Goal: Task Accomplishment & Management: Manage account settings

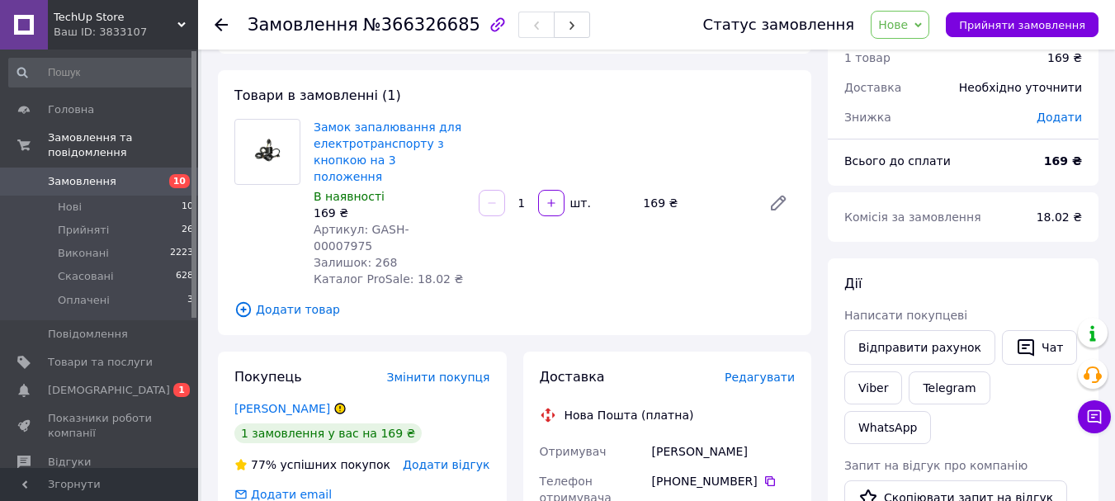
scroll to position [13, 0]
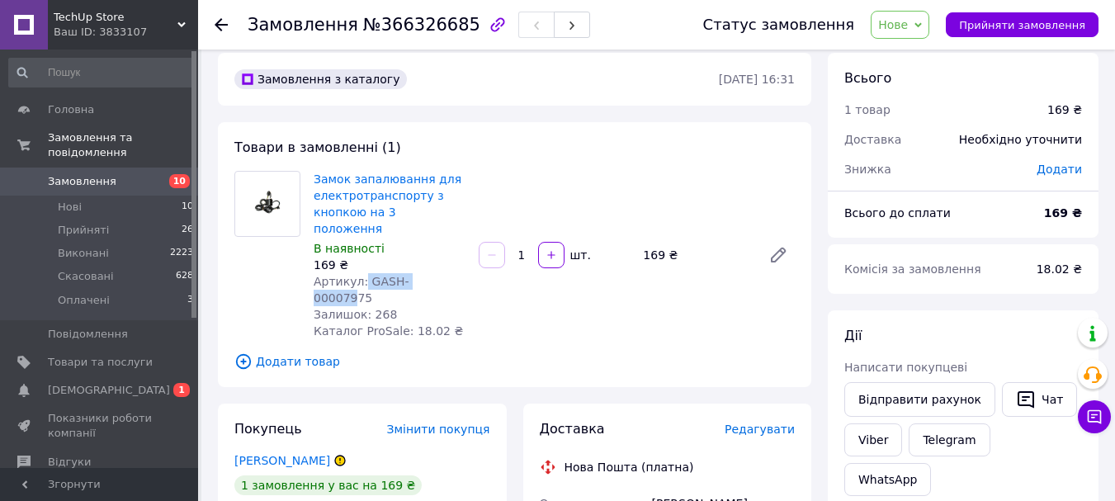
drag, startPoint x: 361, startPoint y: 263, endPoint x: 437, endPoint y: 267, distance: 76.0
click at [408, 275] on span "Артикул: GASH-00007975" at bounding box center [361, 290] width 95 height 30
click at [361, 275] on span "Артикул: GASH-00007975" at bounding box center [361, 290] width 95 height 30
drag, startPoint x: 361, startPoint y: 266, endPoint x: 446, endPoint y: 268, distance: 84.2
click at [408, 275] on span "Артикул: GASH-00007975" at bounding box center [361, 290] width 95 height 30
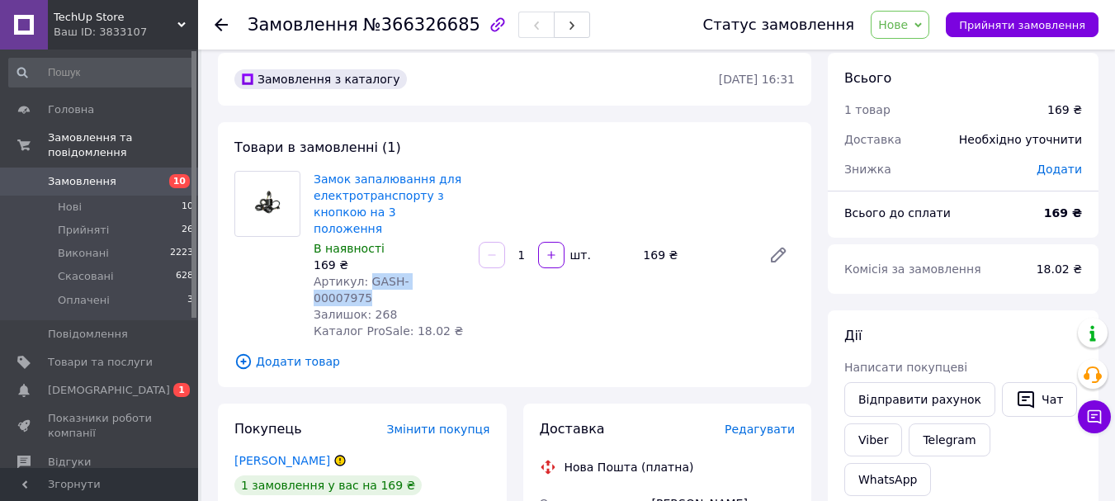
copy span "GASH-00007975"
click at [86, 174] on span "Замовлення" at bounding box center [82, 181] width 68 height 15
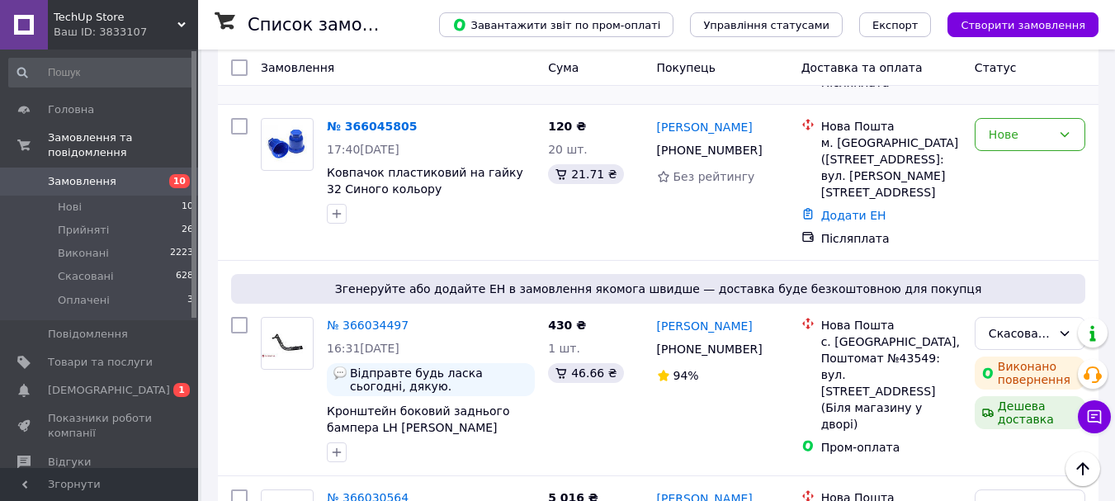
scroll to position [1568, 0]
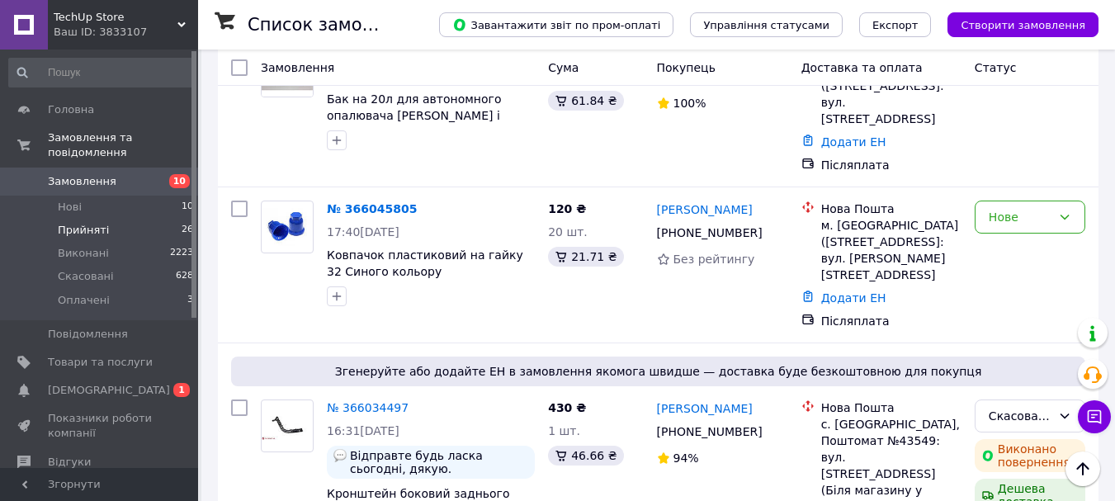
click at [80, 223] on span "Прийняті" at bounding box center [83, 230] width 51 height 15
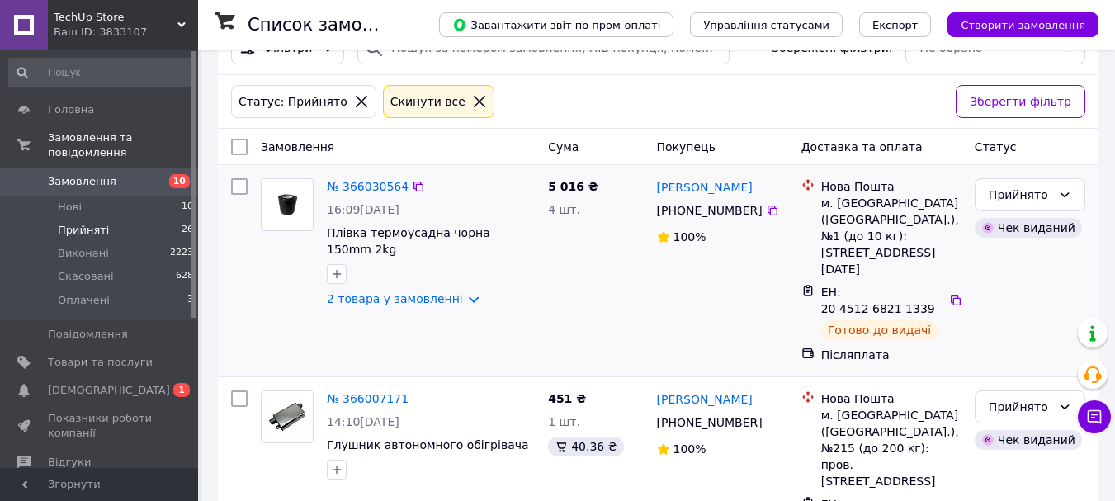
scroll to position [165, 0]
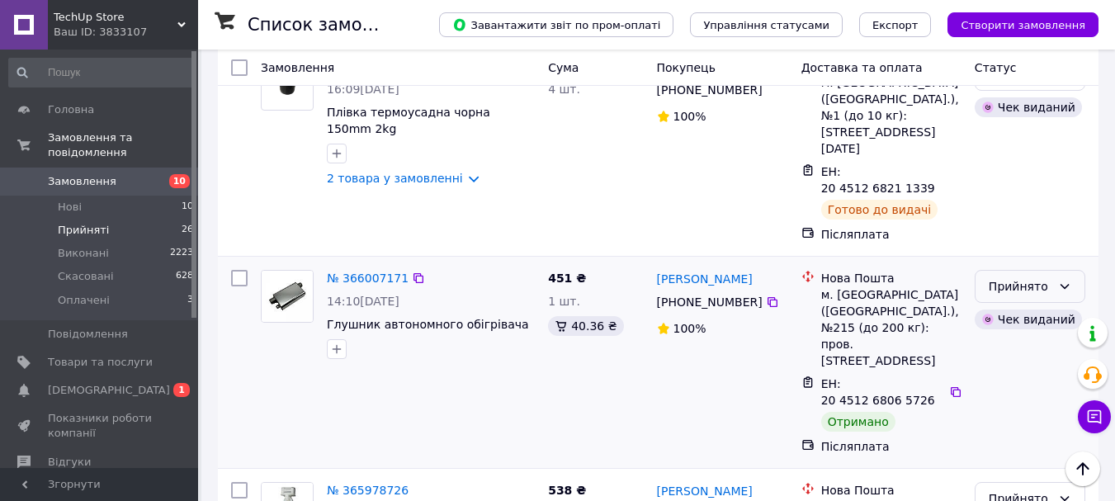
click at [1064, 280] on icon at bounding box center [1064, 286] width 13 height 13
click at [1007, 270] on li "Виконано" at bounding box center [1029, 273] width 109 height 30
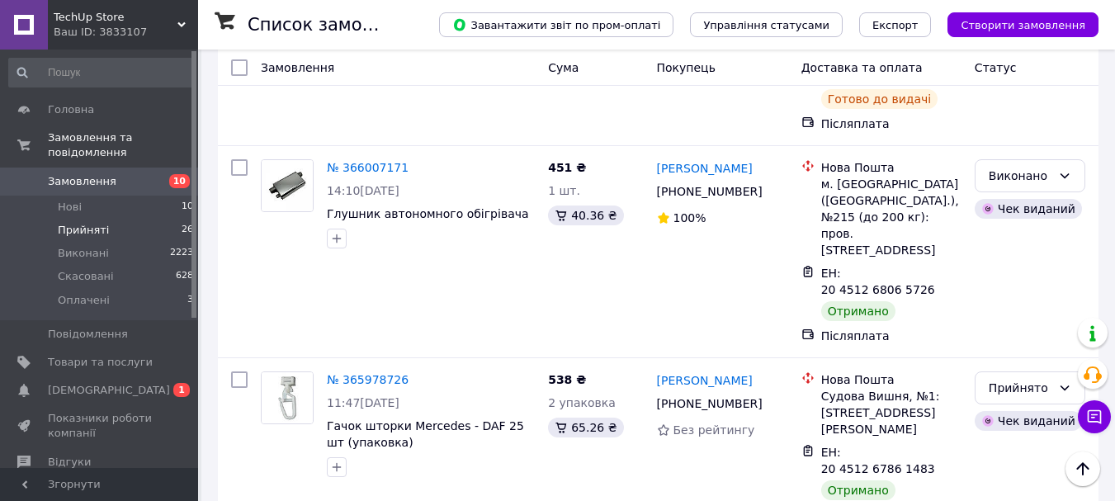
scroll to position [330, 0]
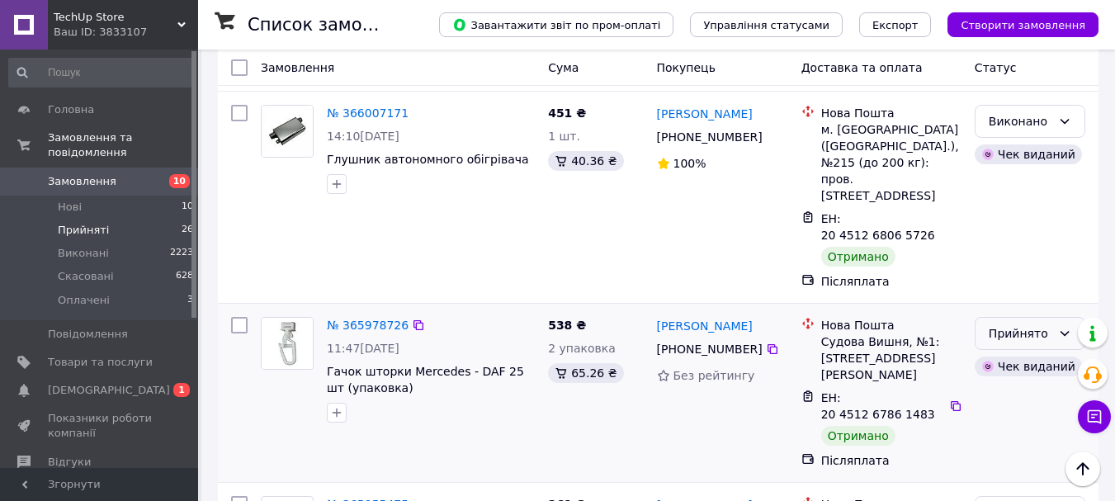
click at [1066, 327] on icon at bounding box center [1064, 333] width 13 height 13
click at [1012, 266] on li "Виконано" at bounding box center [1029, 271] width 109 height 30
click at [1013, 411] on li "Виконано" at bounding box center [1029, 417] width 109 height 30
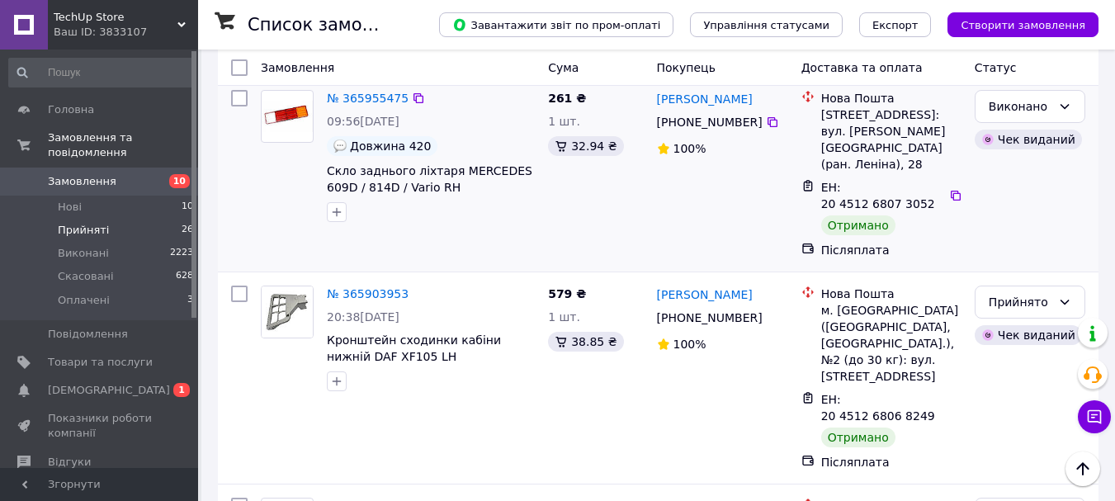
scroll to position [743, 0]
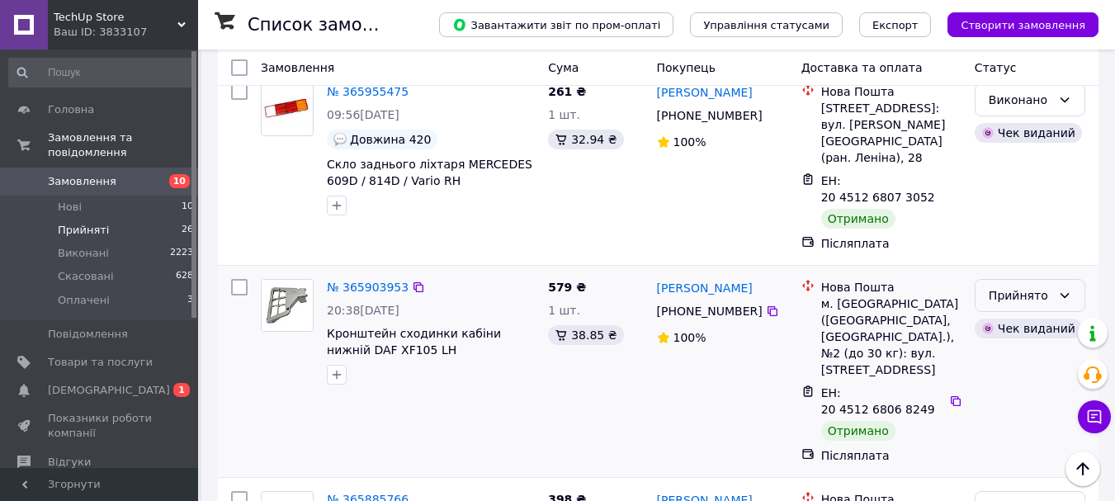
click at [1060, 289] on icon at bounding box center [1064, 295] width 13 height 13
click at [1005, 162] on li "Виконано" at bounding box center [1029, 164] width 109 height 30
click at [725, 272] on div "Александр Кушнаренко +380 50 176 85 79 100%" at bounding box center [722, 371] width 144 height 198
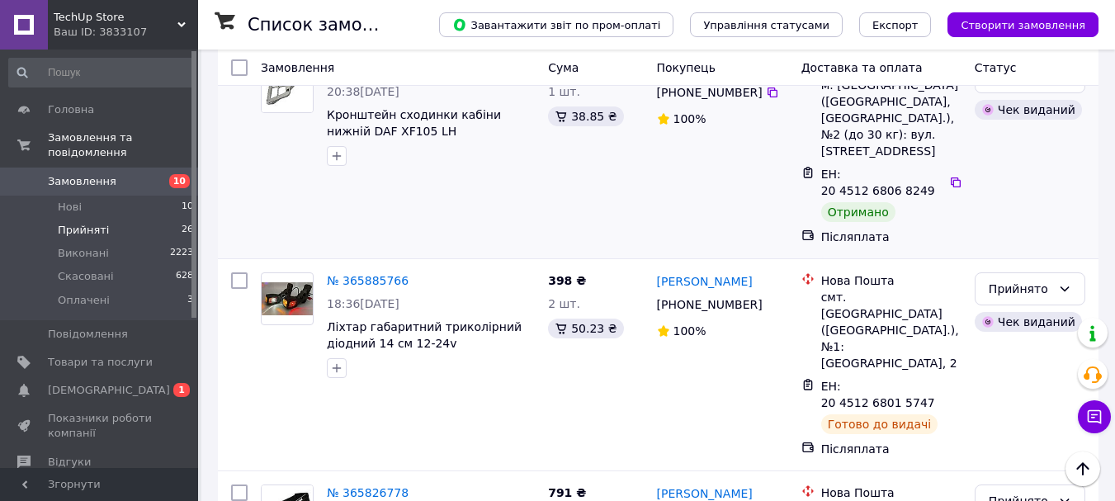
scroll to position [990, 0]
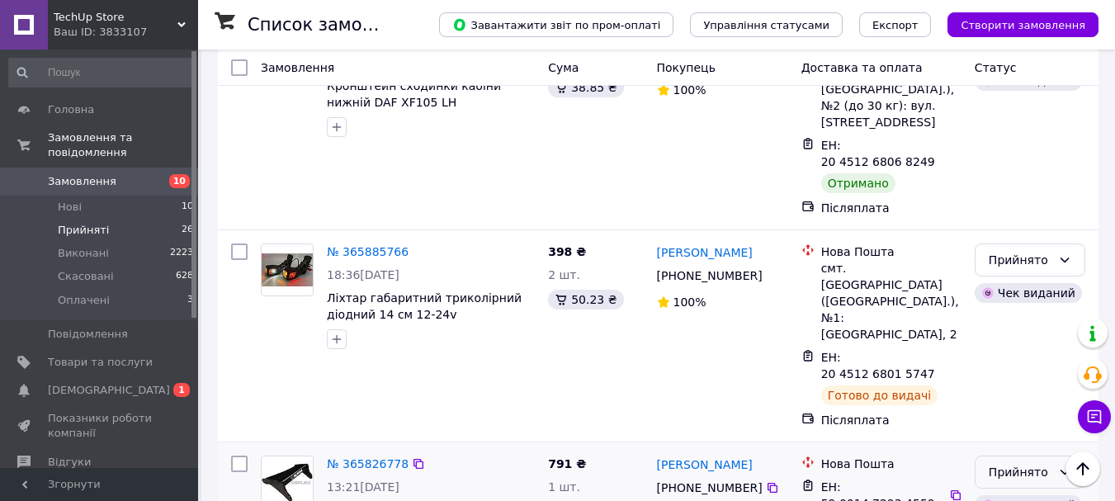
click at [1064, 465] on icon at bounding box center [1064, 471] width 13 height 13
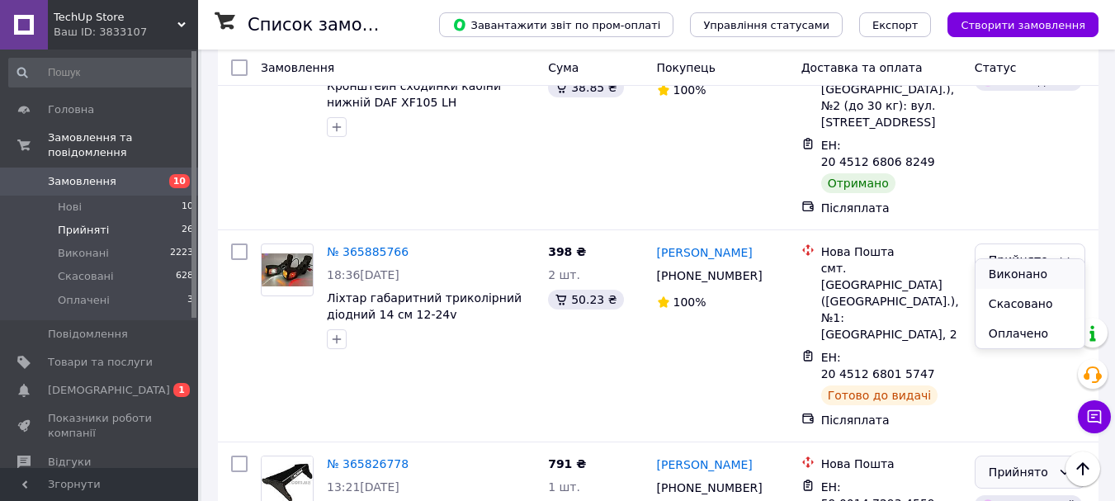
click at [1013, 271] on li "Виконано" at bounding box center [1029, 274] width 109 height 30
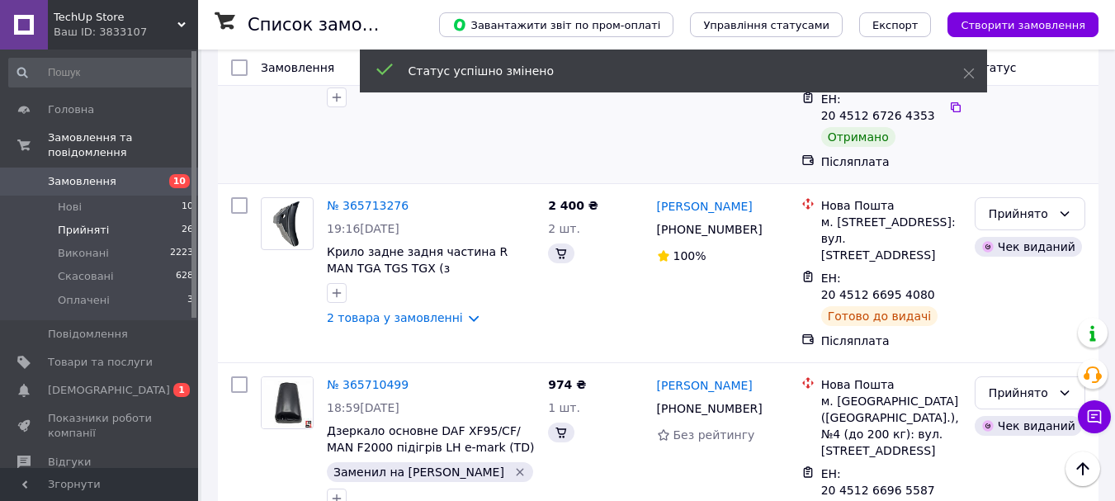
scroll to position [522, 0]
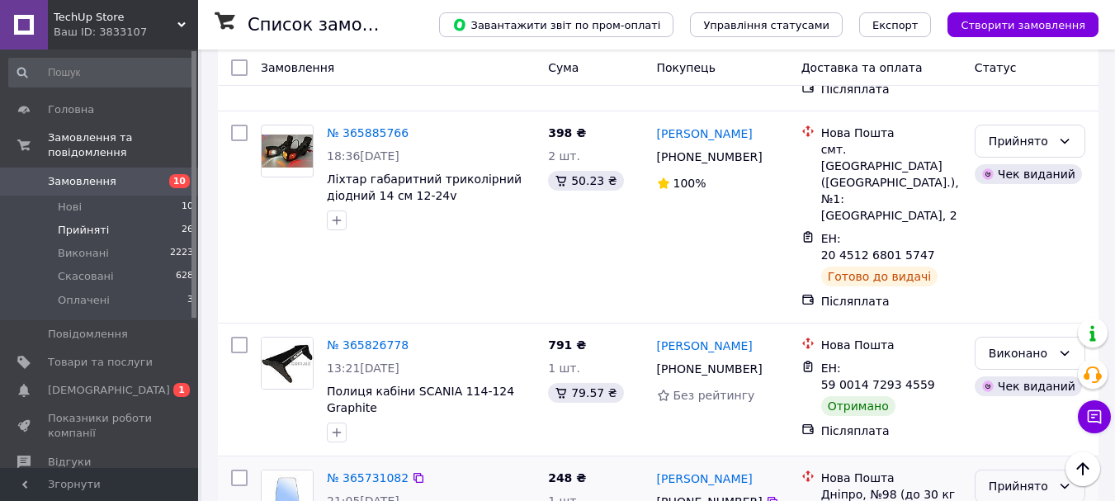
click at [1065, 479] on icon at bounding box center [1064, 485] width 13 height 13
click at [1009, 404] on li "Виконано" at bounding box center [1029, 407] width 109 height 30
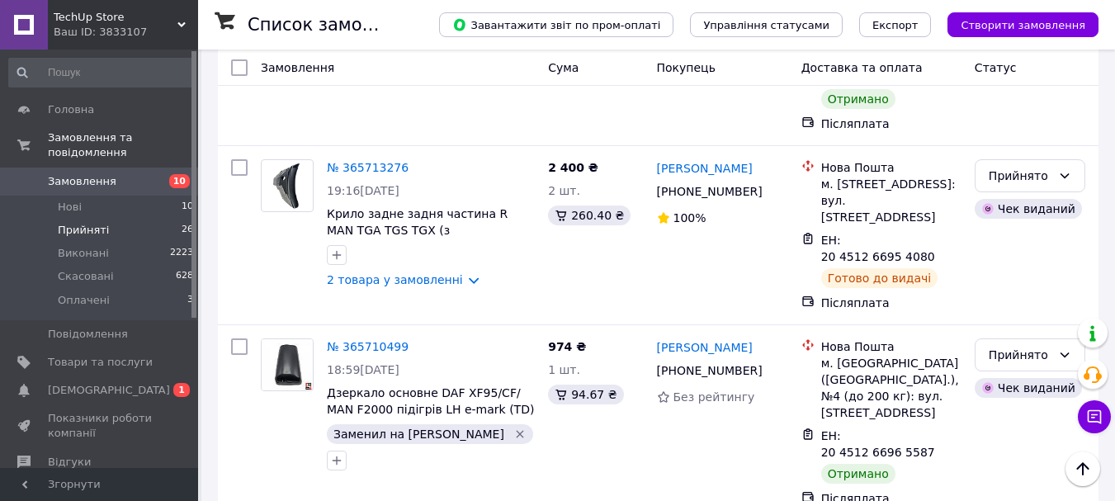
scroll to position [822, 0]
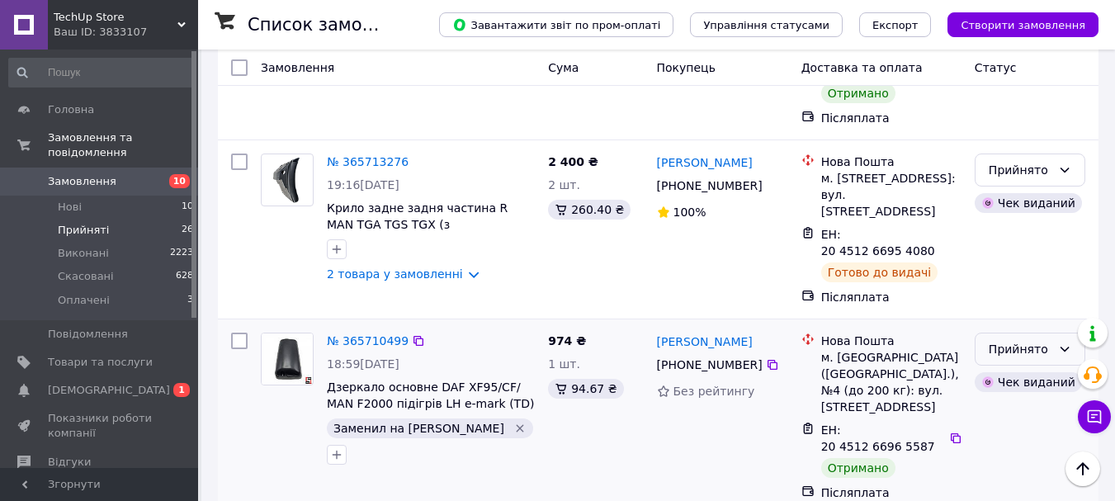
click at [1065, 342] on icon at bounding box center [1064, 348] width 13 height 13
click at [1018, 231] on li "Виконано" at bounding box center [1029, 230] width 109 height 30
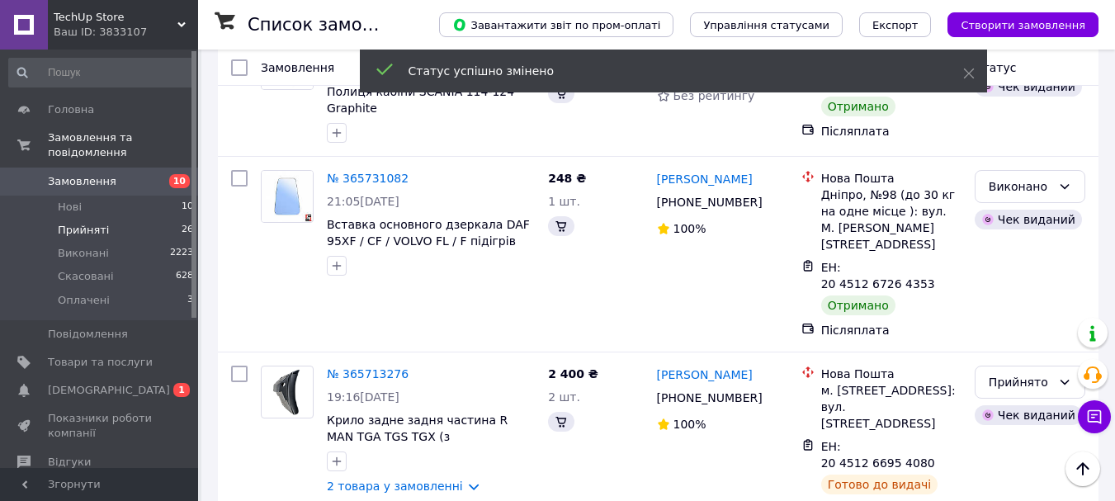
scroll to position [1018, 0]
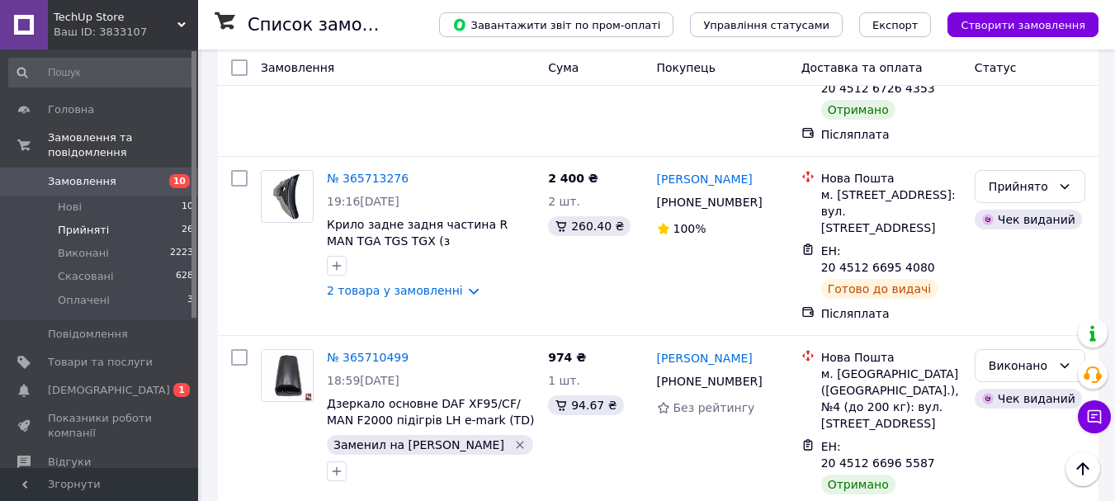
click at [1016, 386] on li "Виконано" at bounding box center [1029, 393] width 109 height 30
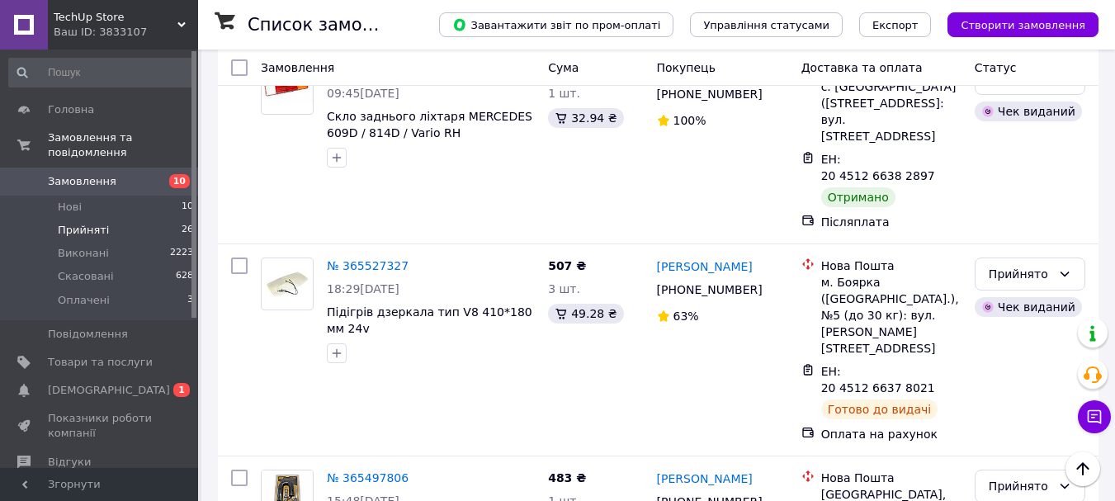
scroll to position [1317, 0]
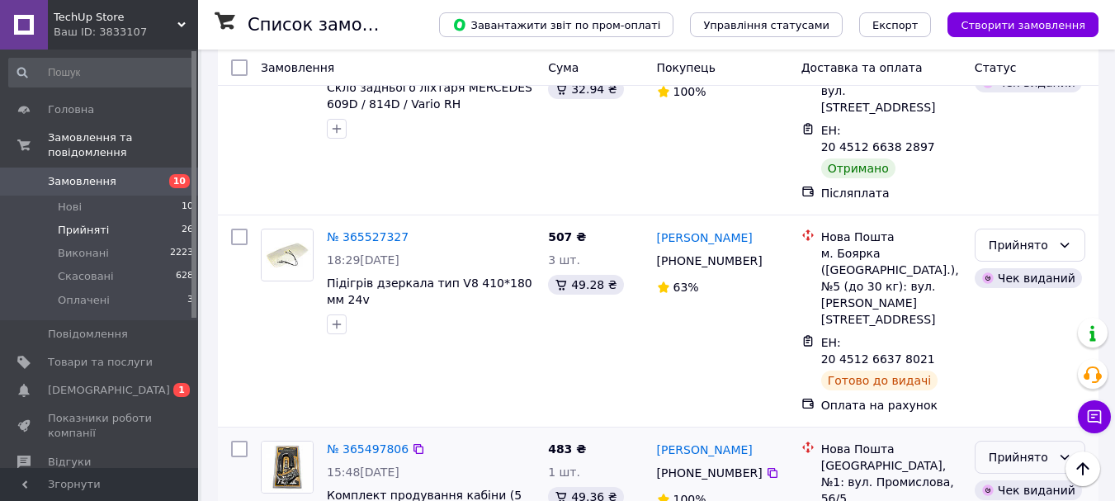
click at [1065, 451] on icon at bounding box center [1064, 457] width 13 height 13
click at [1013, 209] on li "Виконано" at bounding box center [1029, 206] width 109 height 30
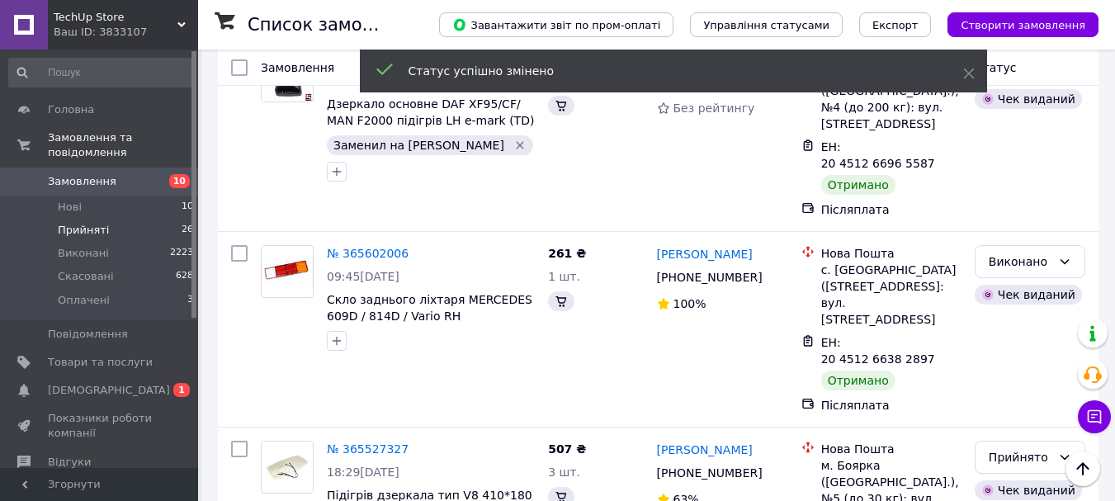
scroll to position [1513, 0]
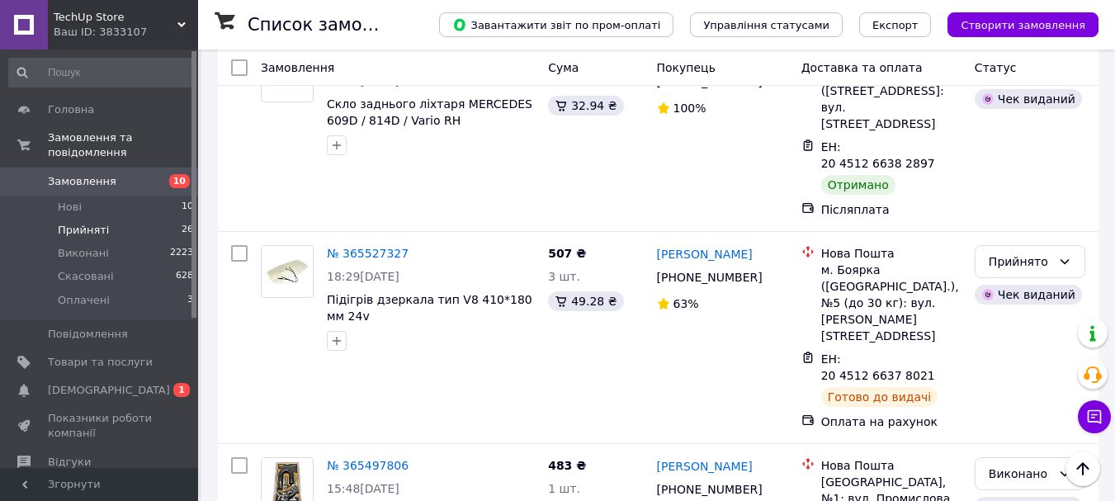
click at [1003, 345] on li "Виконано" at bounding box center [1029, 353] width 109 height 30
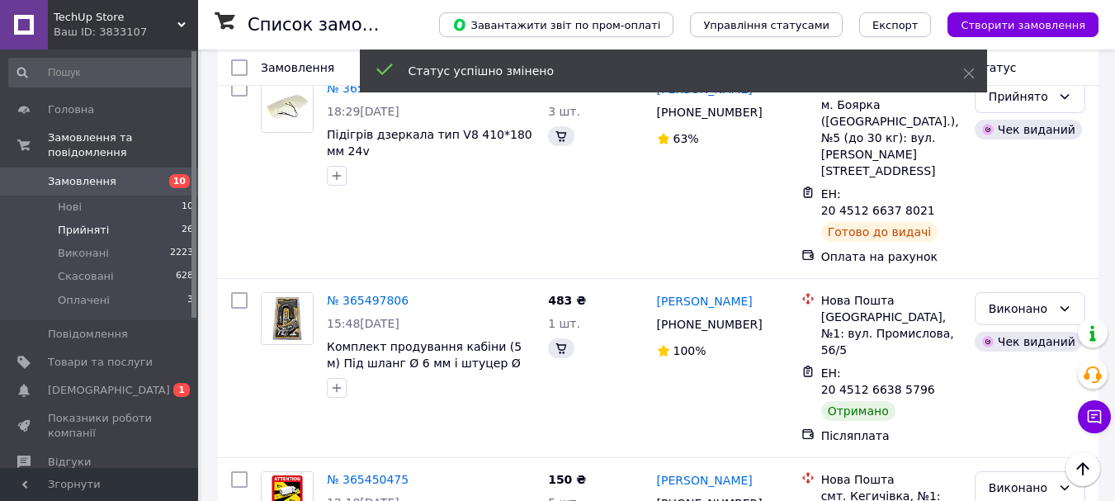
scroll to position [1760, 0]
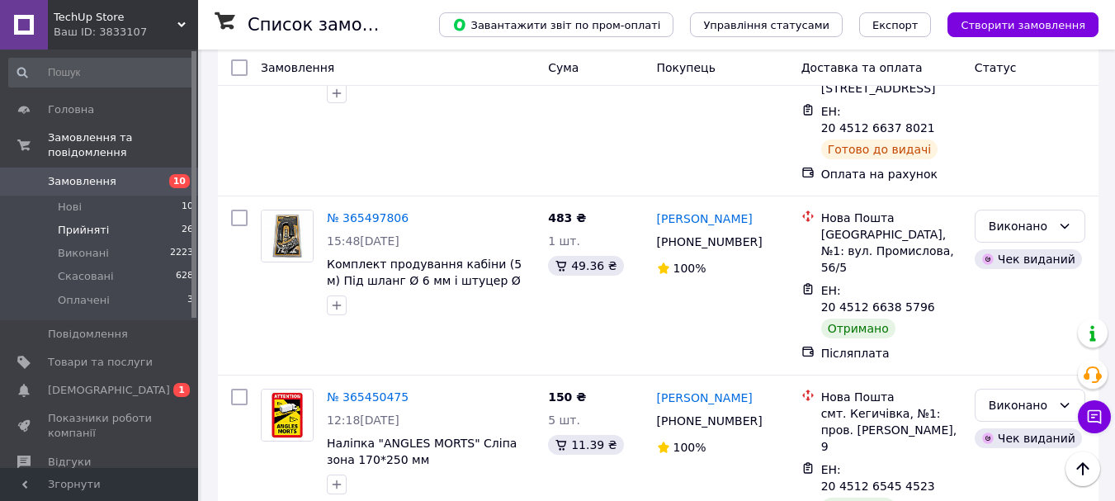
click at [1015, 247] on li "Виконано" at bounding box center [1029, 251] width 109 height 30
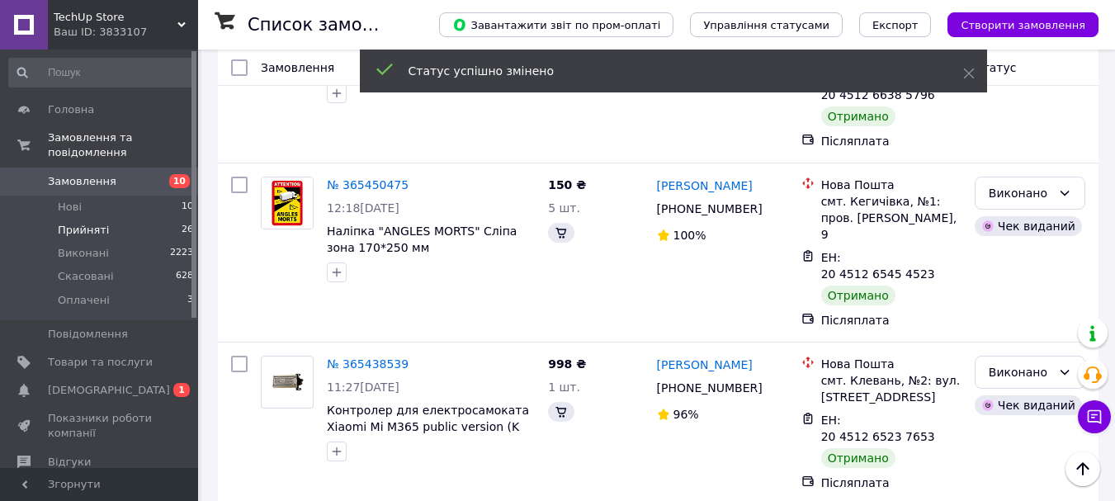
scroll to position [1565, 0]
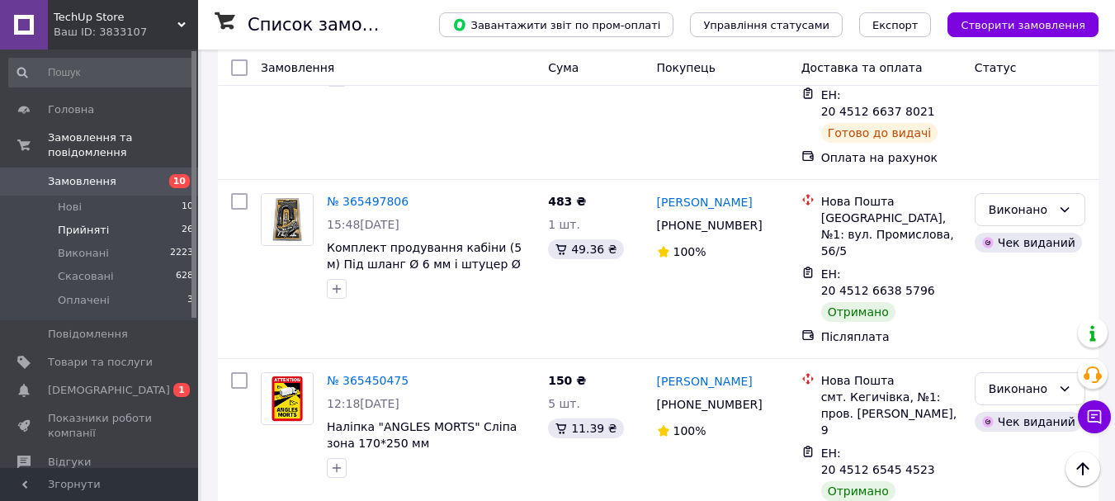
click at [1013, 390] on li "Виконано" at bounding box center [1029, 397] width 109 height 30
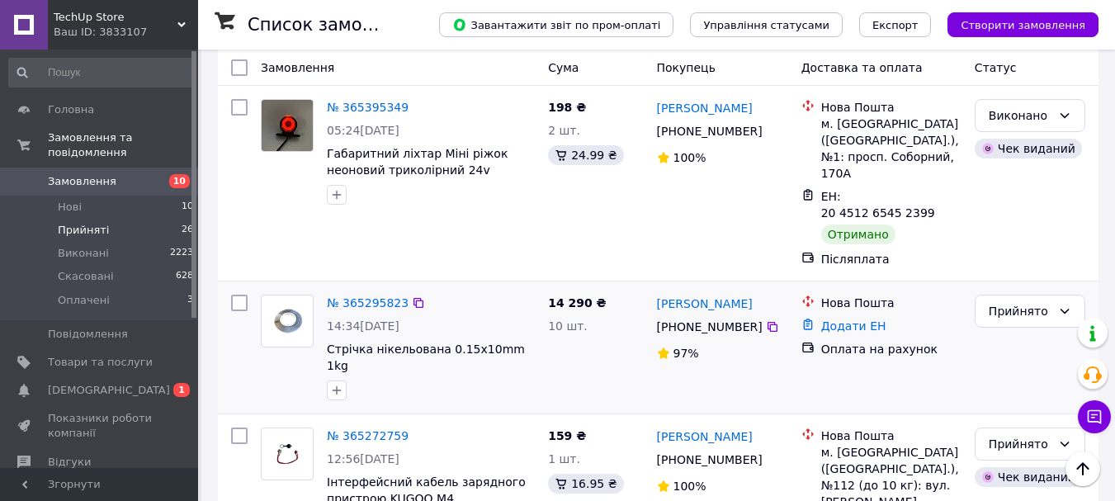
scroll to position [2420, 0]
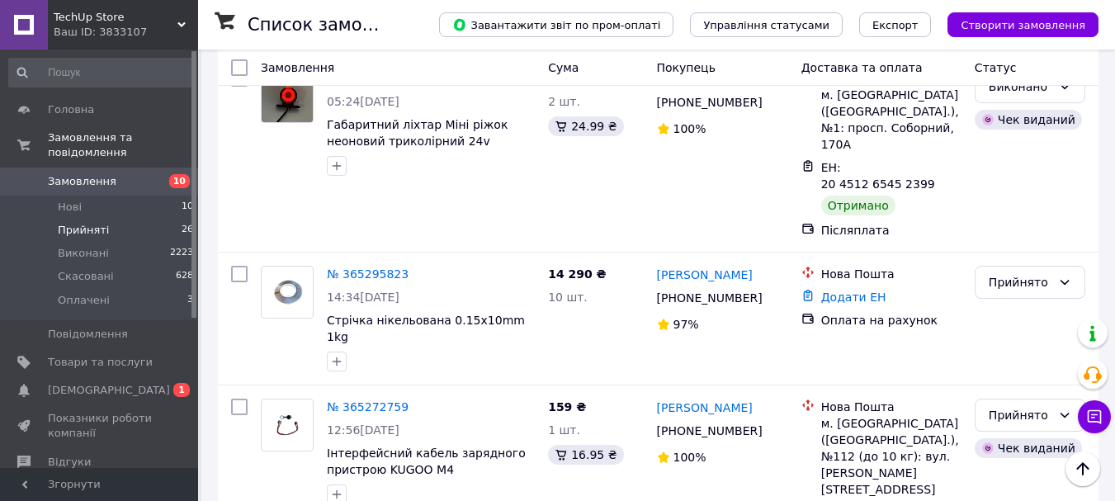
click at [1018, 209] on li "Виконано" at bounding box center [1029, 211] width 109 height 30
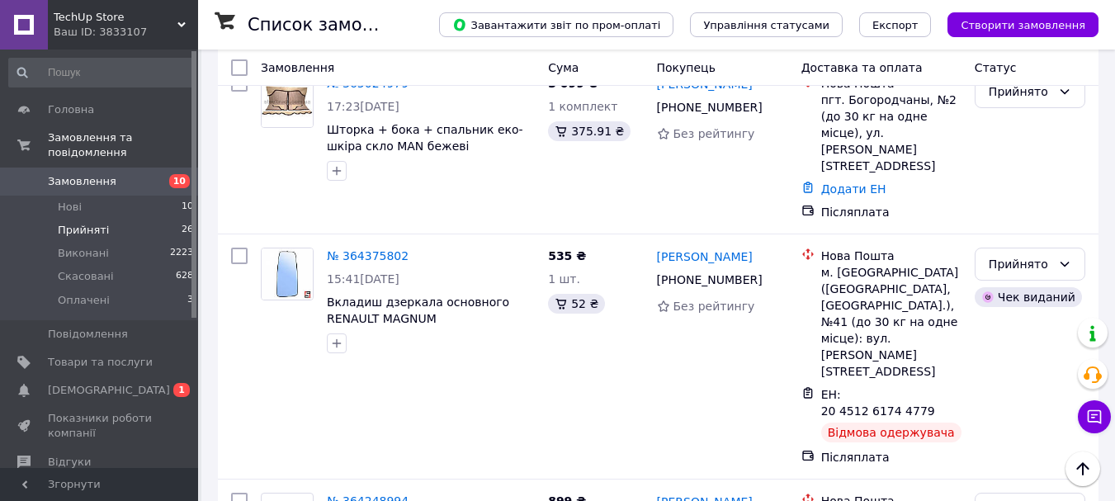
scroll to position [2131, 0]
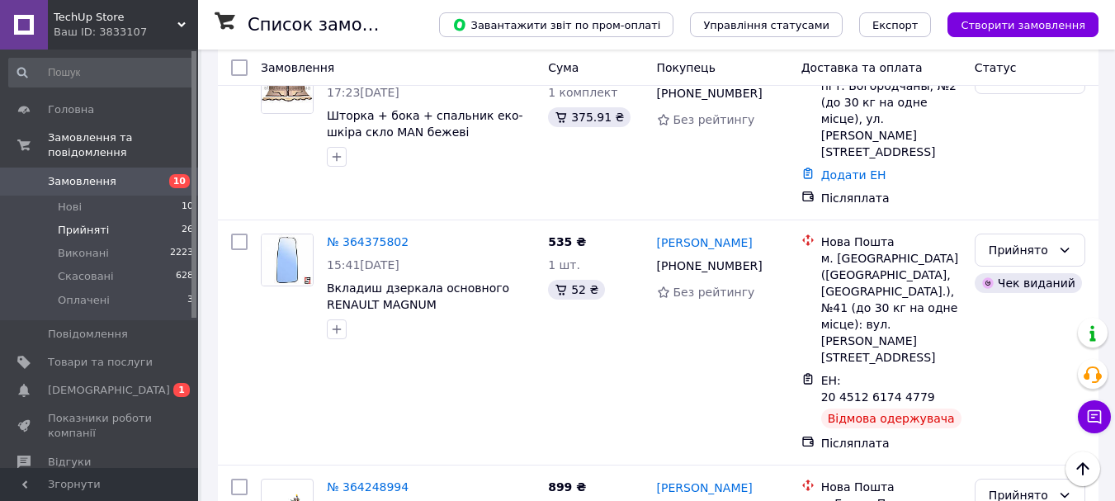
click at [1008, 385] on li "Виконано" at bounding box center [1029, 388] width 109 height 30
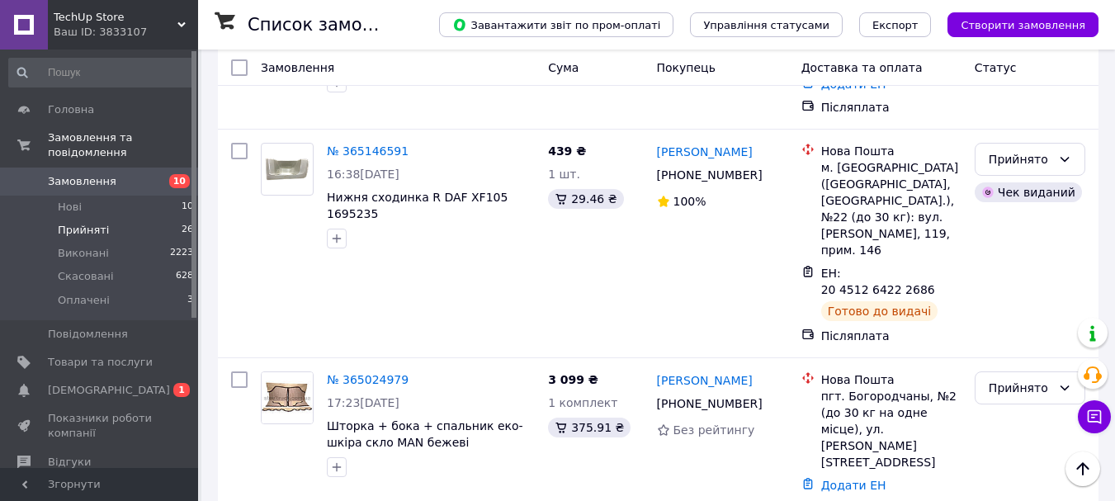
scroll to position [1883, 0]
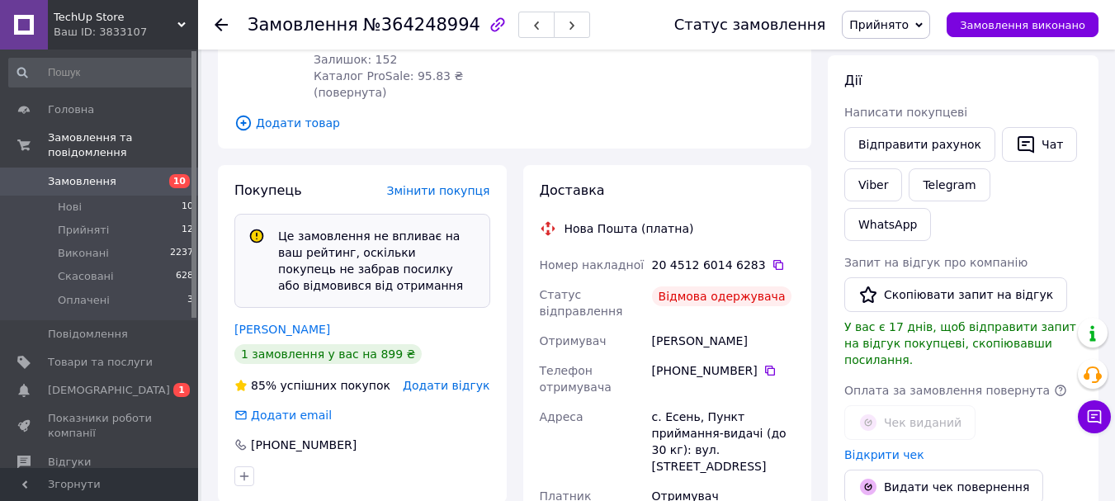
scroll to position [330, 0]
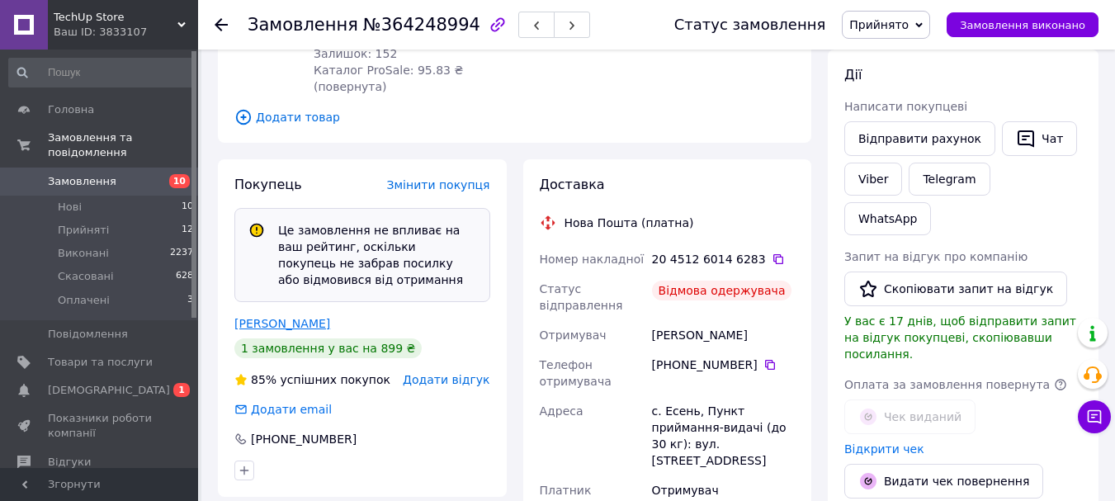
click at [319, 317] on link "Фірнстал Анастасія" at bounding box center [282, 323] width 96 height 13
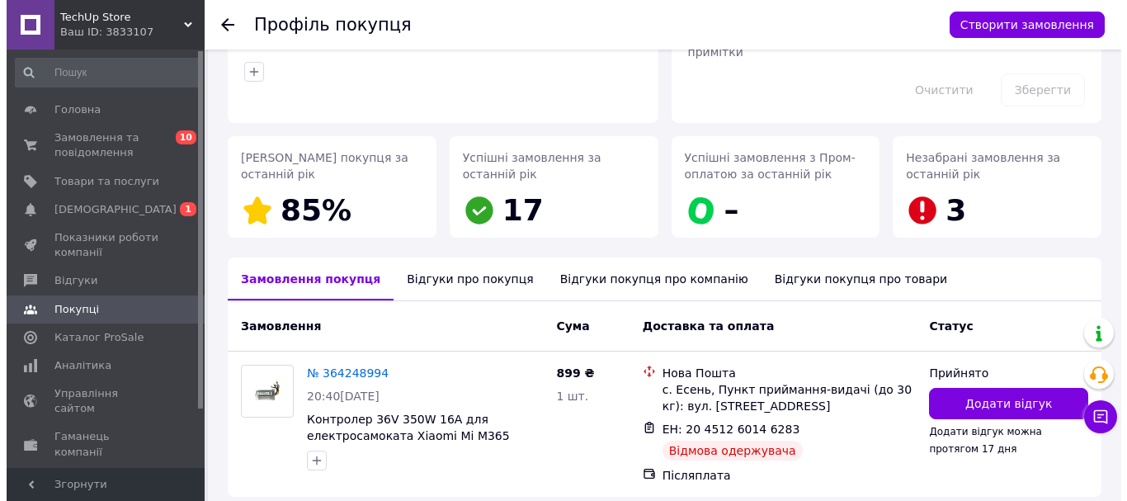
scroll to position [234, 0]
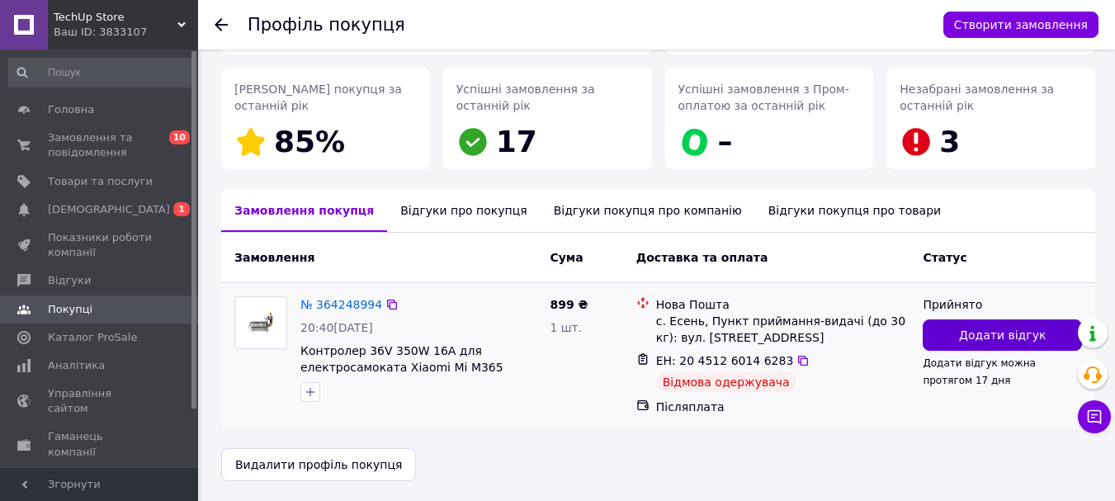
click at [988, 338] on span "Додати відгук" at bounding box center [1002, 335] width 87 height 17
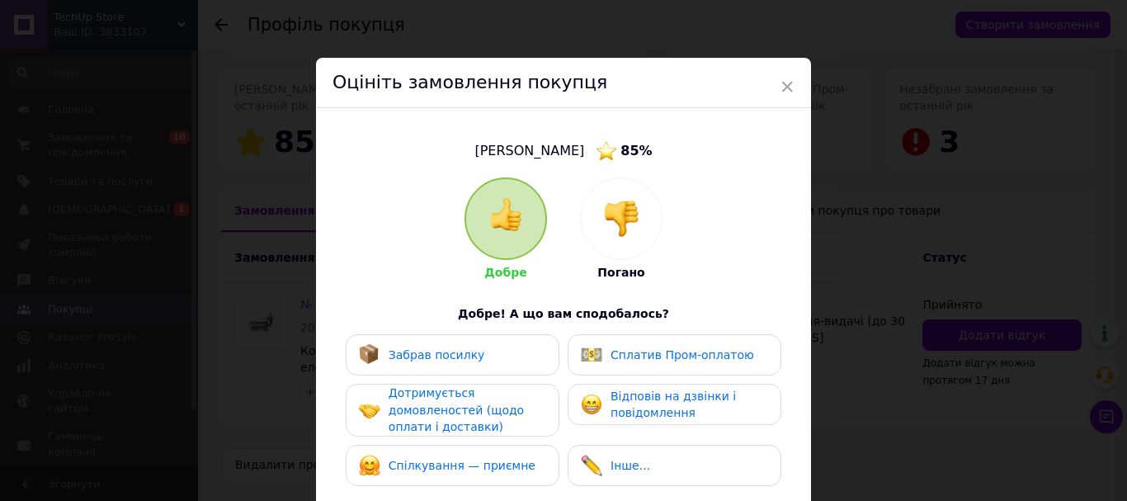
click at [624, 227] on img at bounding box center [621, 219] width 36 height 36
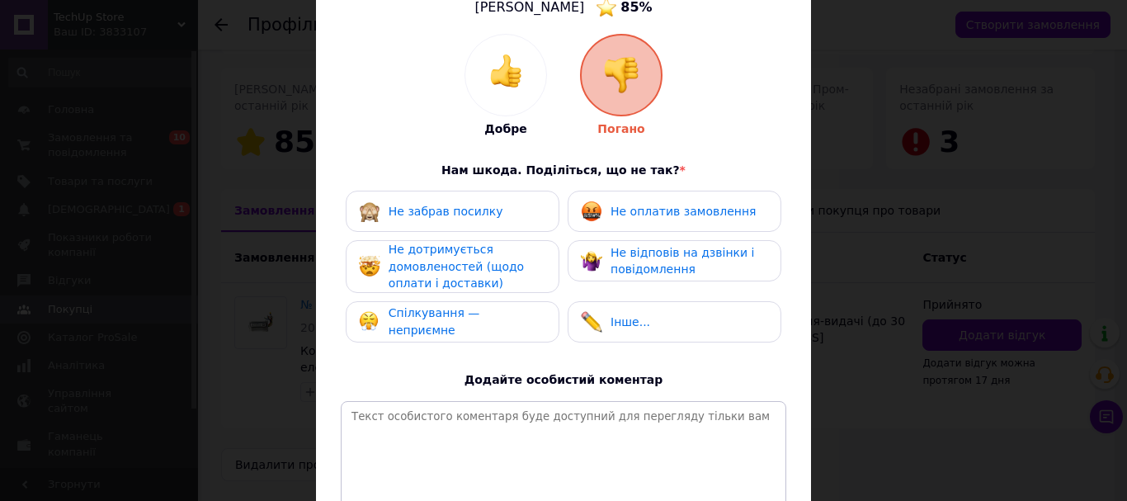
scroll to position [165, 0]
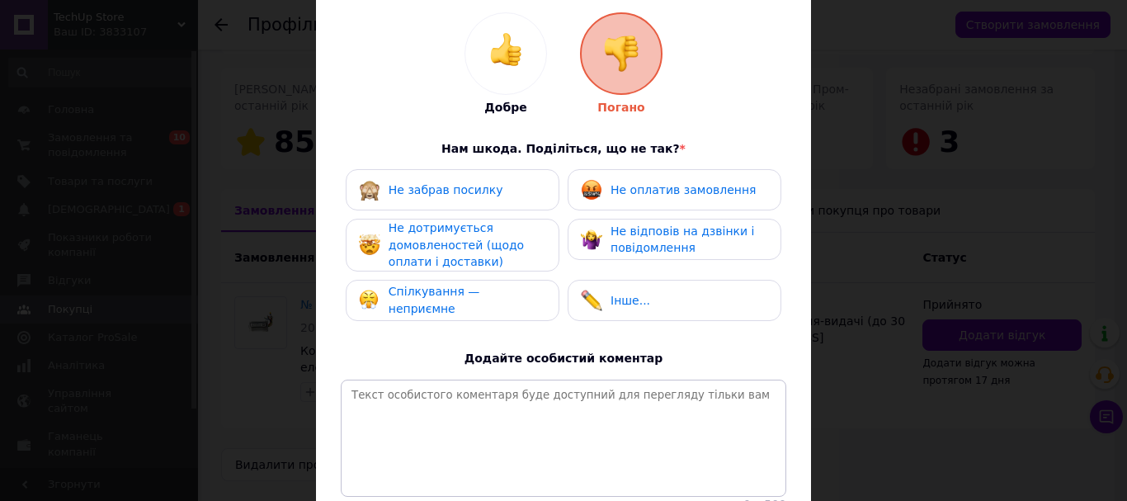
click at [449, 191] on span "Не забрав посилку" at bounding box center [446, 189] width 115 height 13
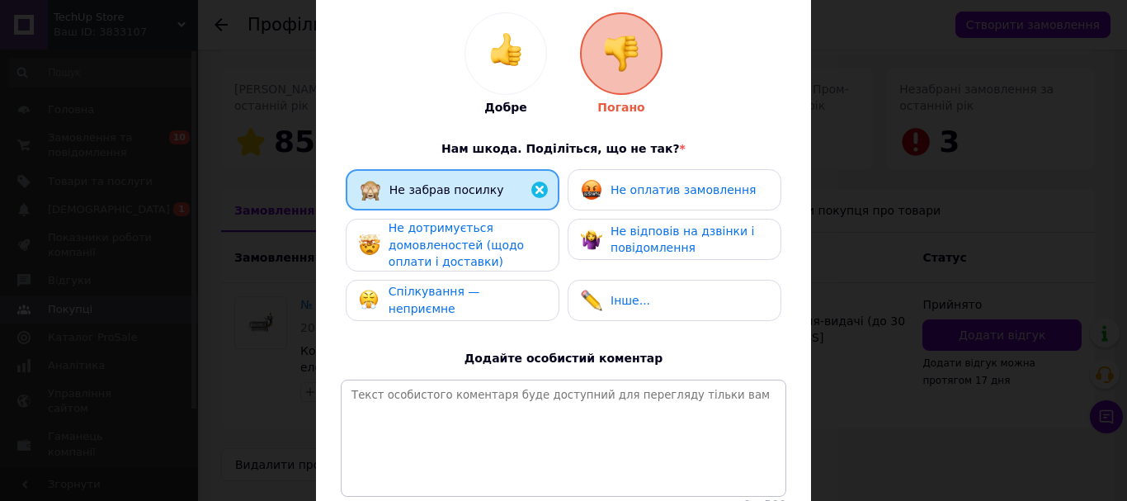
click at [781, 144] on div "Добре Погано Нам шкода. Поділіться, що не так? * Не забрав посилку Не оплатив з…" at bounding box center [564, 262] width 446 height 500
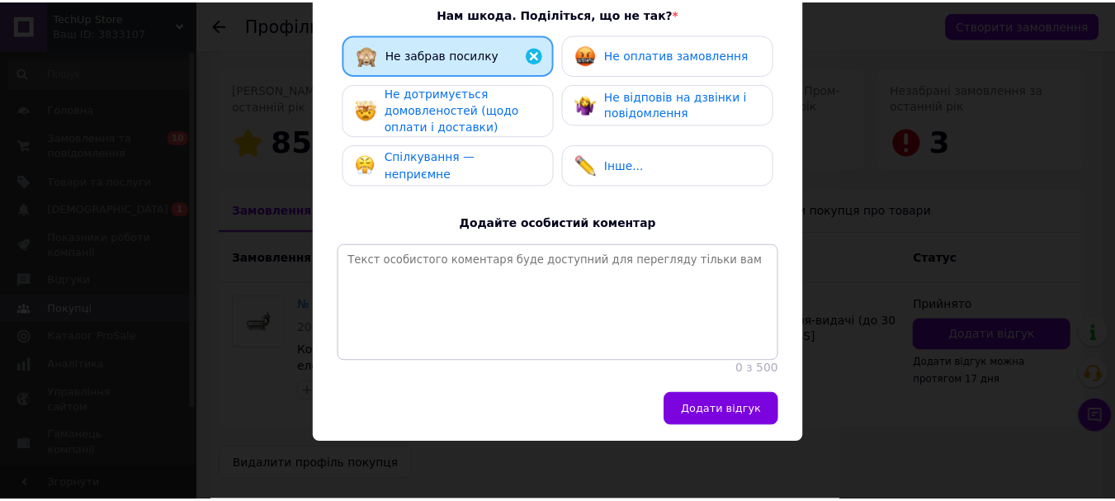
scroll to position [311, 0]
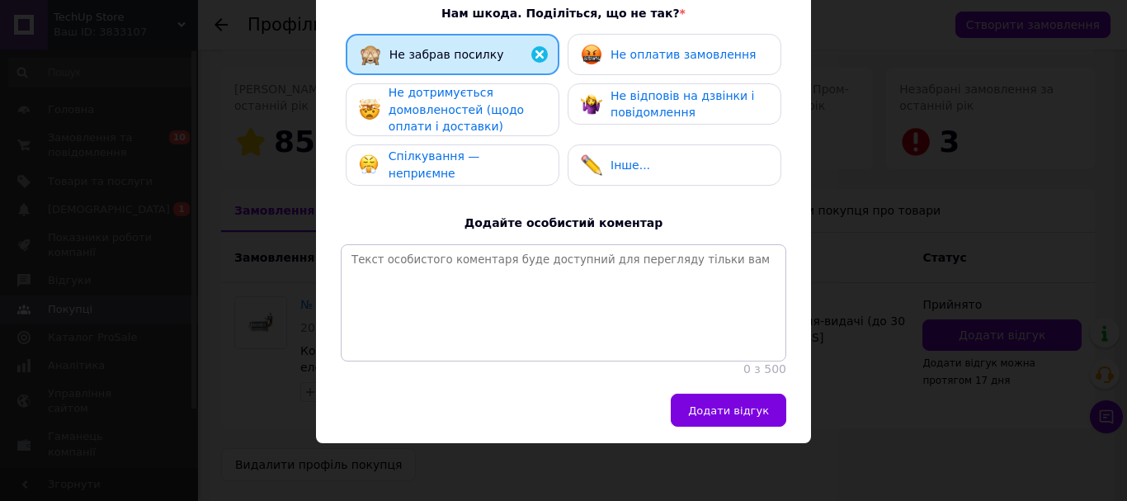
click at [746, 404] on span "Додати відгук" at bounding box center [728, 410] width 81 height 12
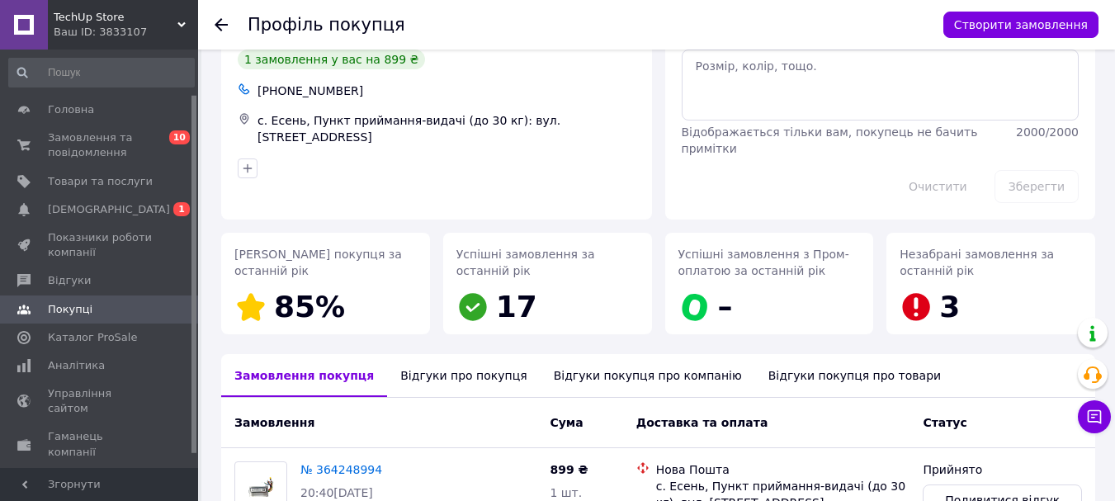
scroll to position [68, 0]
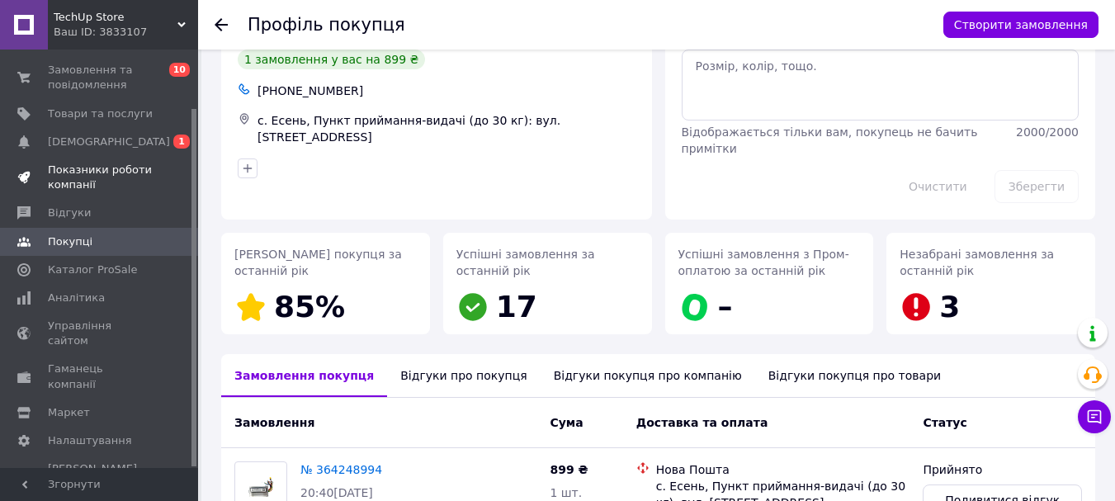
click at [78, 171] on span "Показники роботи компанії" at bounding box center [100, 178] width 105 height 30
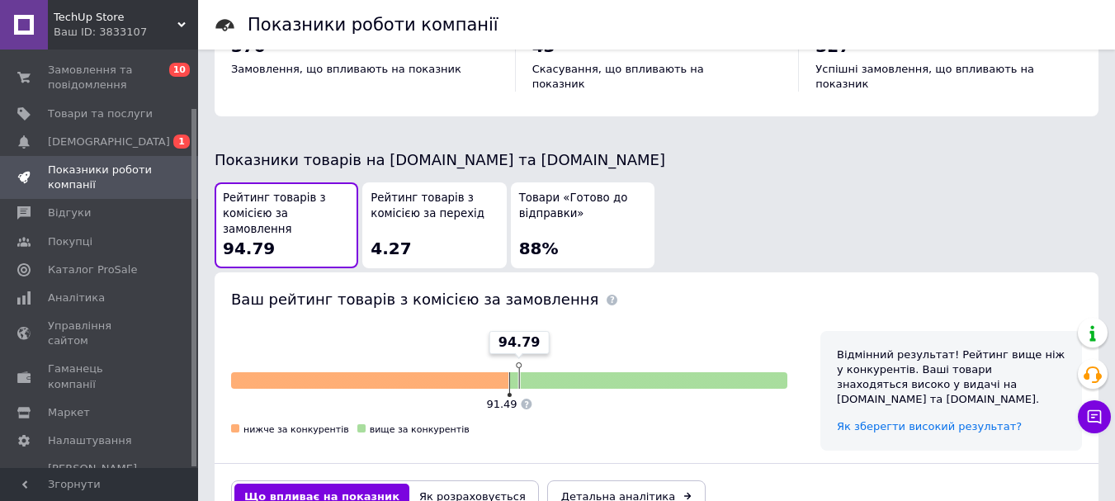
scroll to position [811, 0]
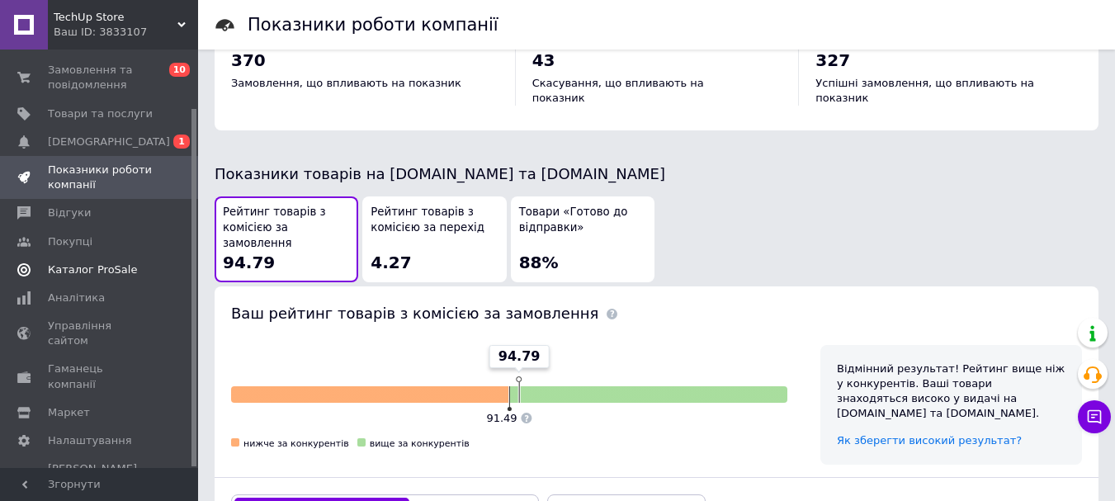
click at [72, 271] on span "Каталог ProSale" at bounding box center [92, 269] width 89 height 15
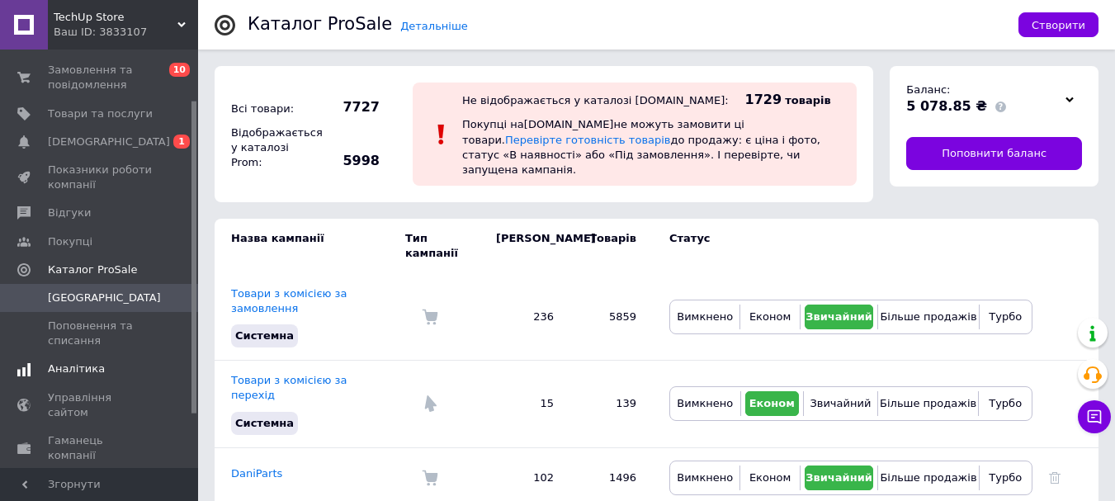
click at [73, 367] on span "Аналітика" at bounding box center [76, 368] width 57 height 15
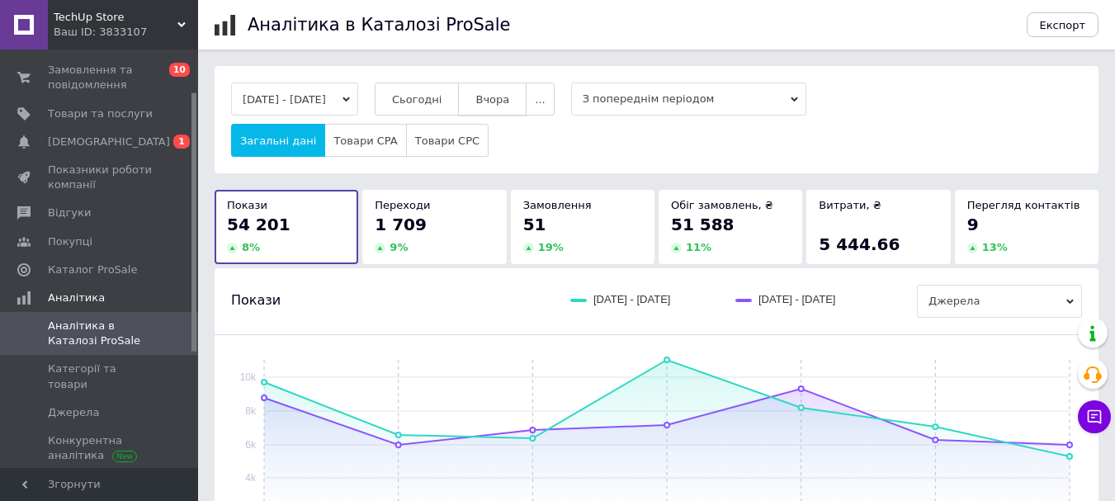
click at [506, 97] on span "Вчора" at bounding box center [492, 99] width 34 height 12
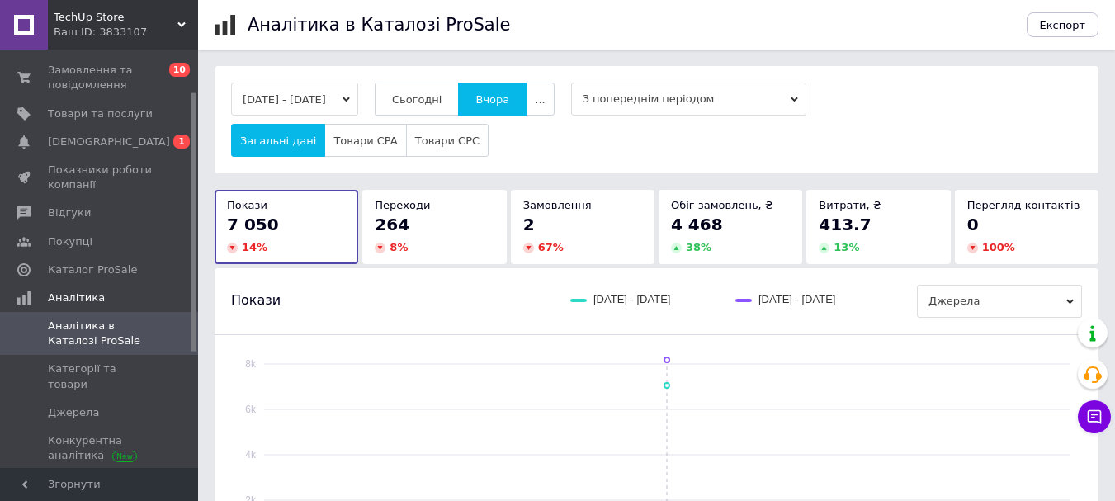
click at [442, 98] on span "Сьогодні" at bounding box center [417, 99] width 50 height 12
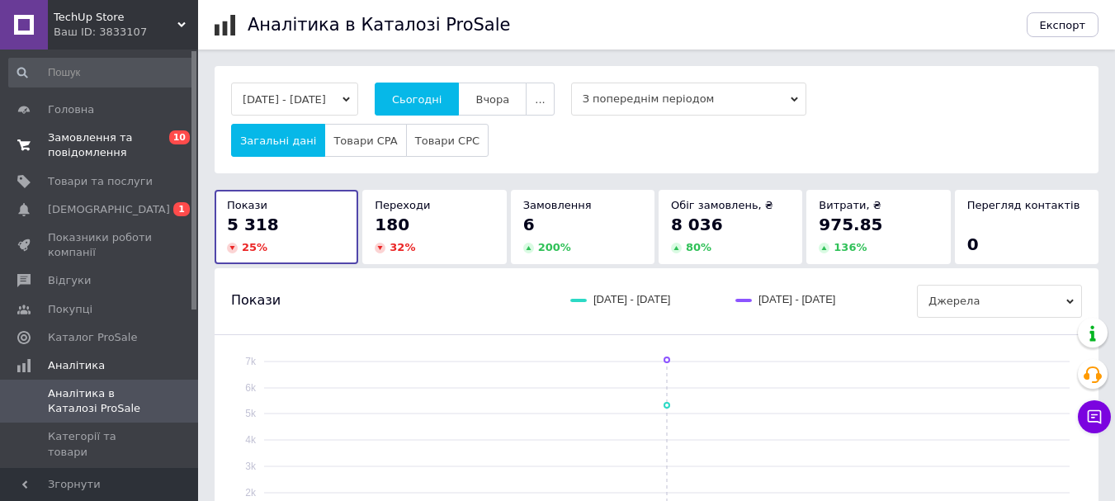
click at [87, 139] on span "Замовлення та повідомлення" at bounding box center [100, 145] width 105 height 30
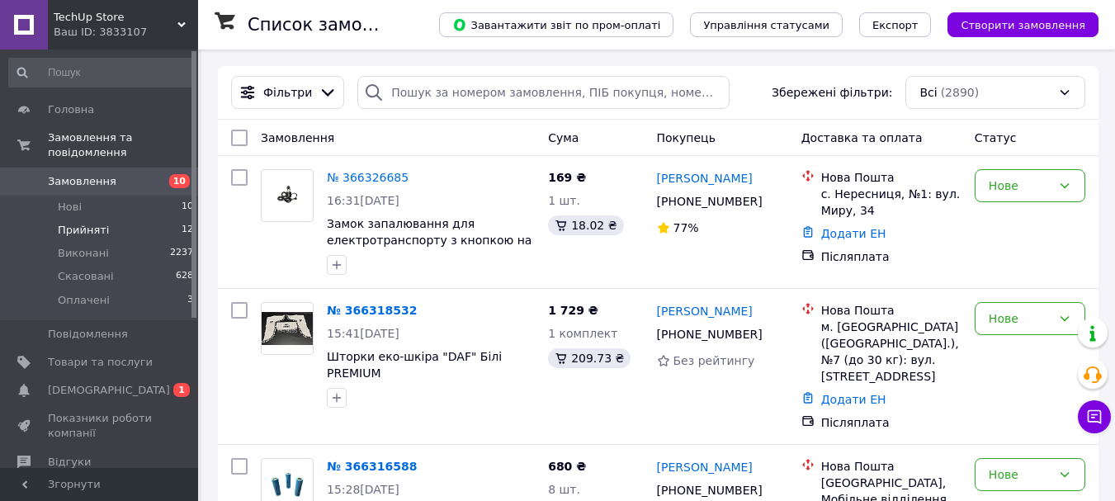
click at [83, 223] on span "Прийняті" at bounding box center [83, 230] width 51 height 15
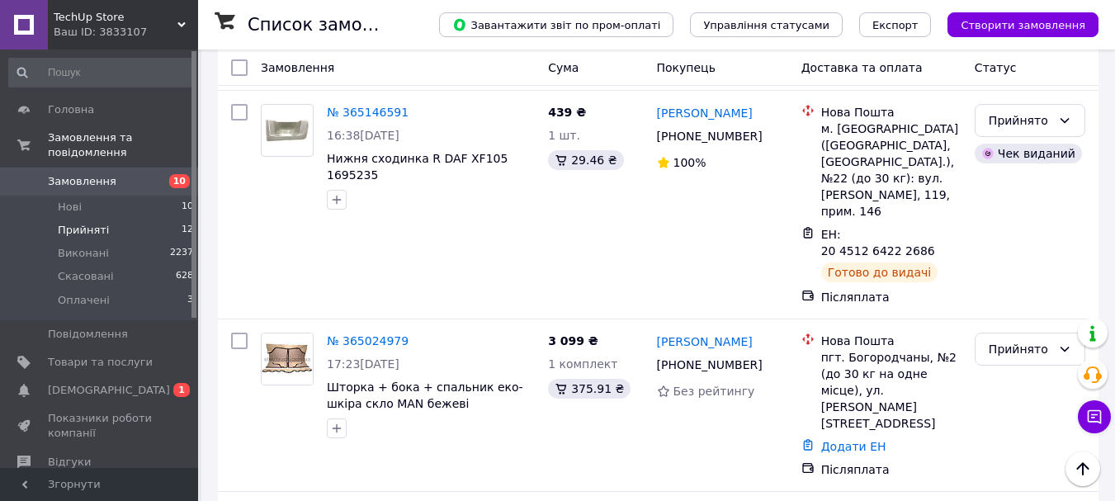
scroll to position [1461, 0]
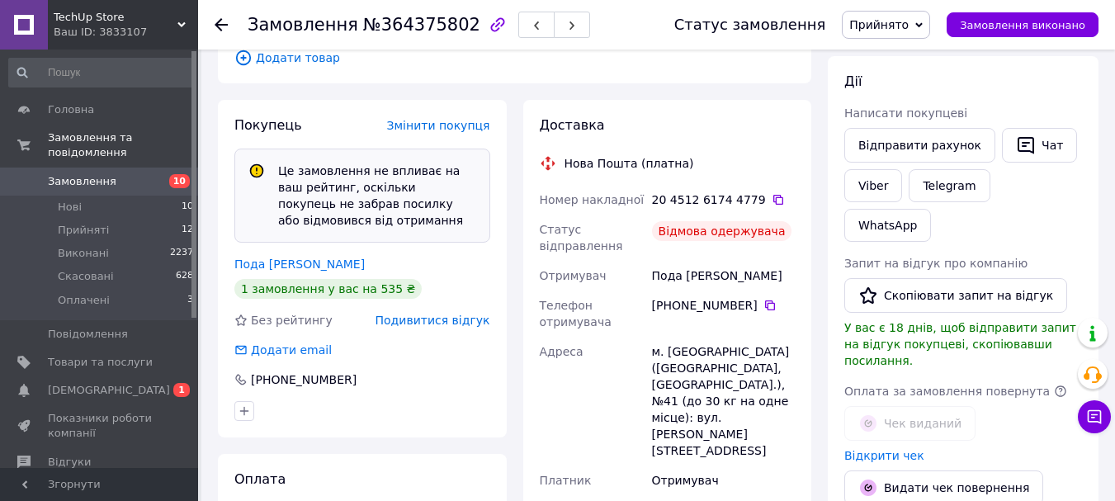
scroll to position [330, 0]
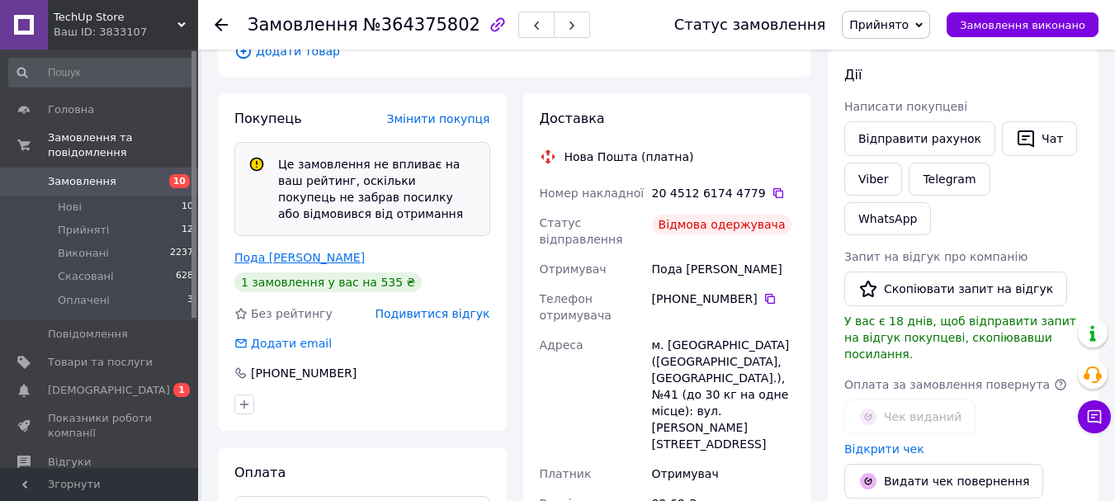
click at [277, 254] on link "Пода [PERSON_NAME]" at bounding box center [299, 257] width 130 height 13
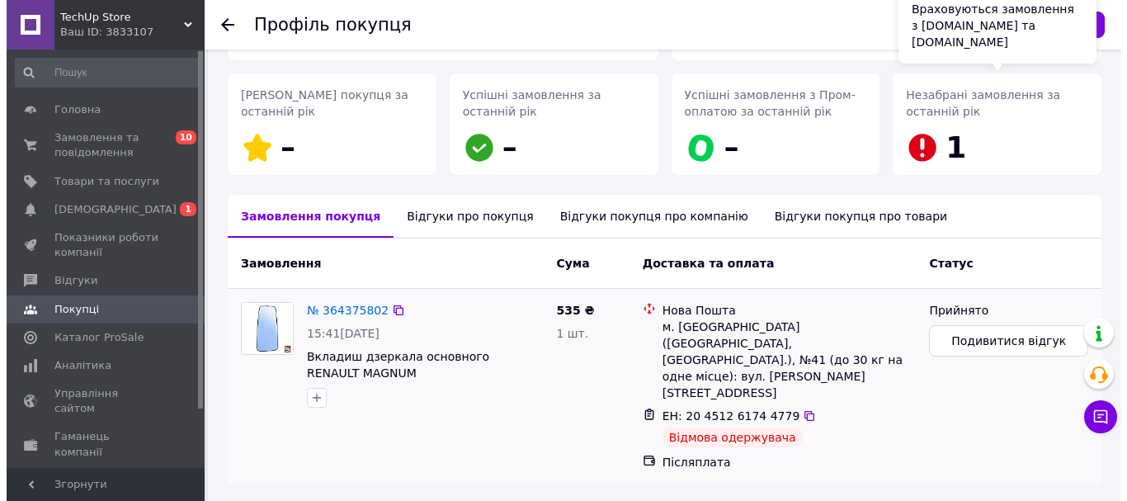
scroll to position [248, 0]
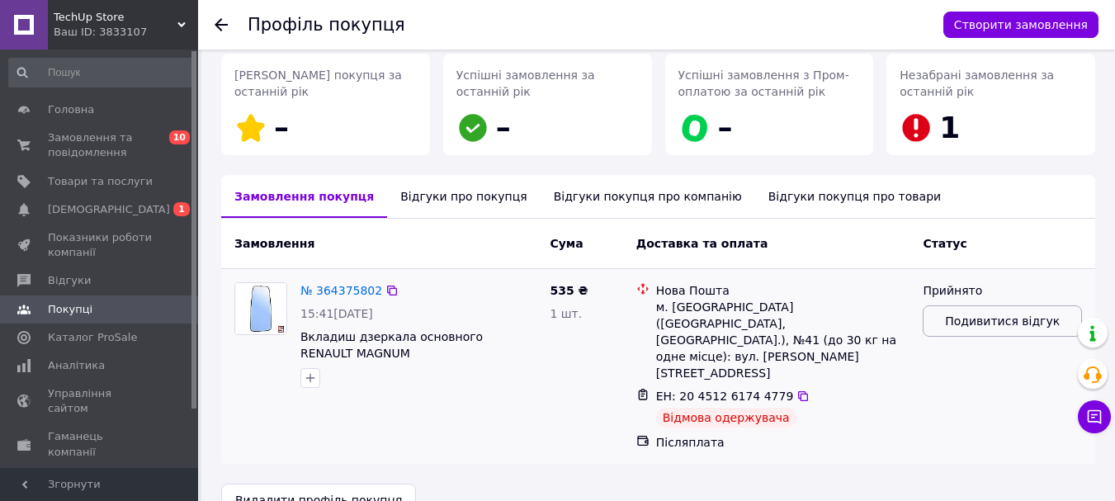
click at [992, 323] on span "Подивитися відгук" at bounding box center [1002, 321] width 115 height 17
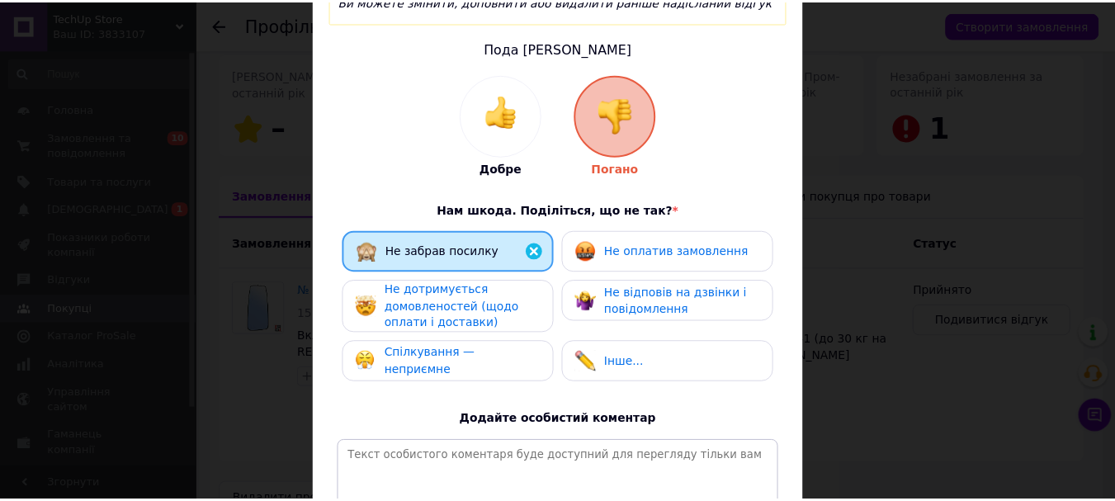
scroll to position [0, 0]
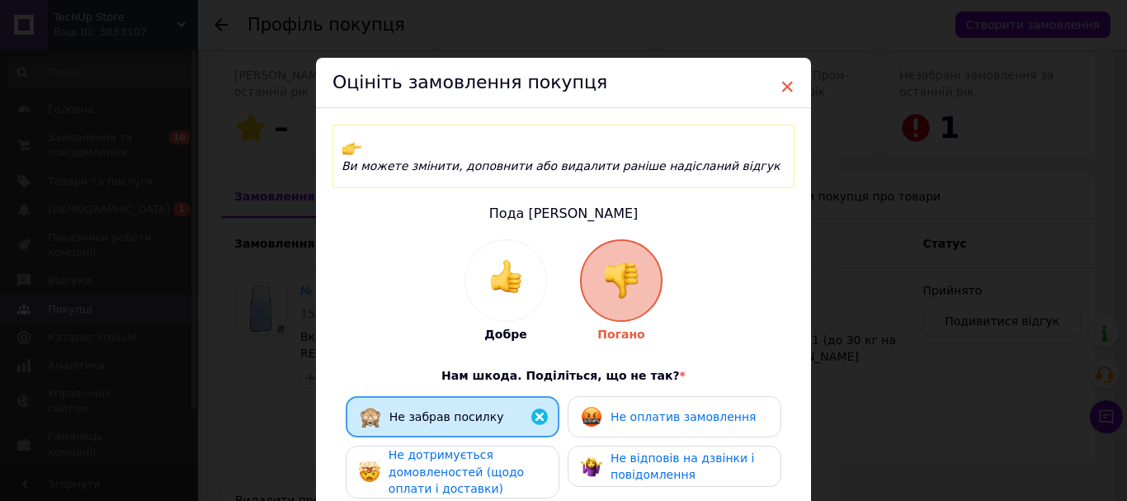
click at [786, 82] on span "×" at bounding box center [787, 87] width 15 height 28
